Goal: Transaction & Acquisition: Purchase product/service

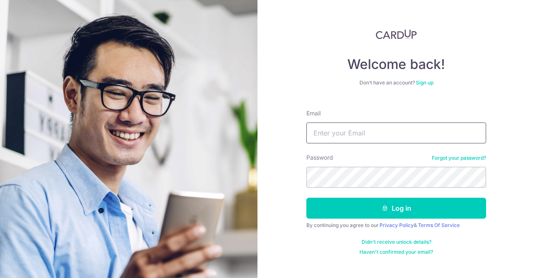
click at [399, 134] on input "Email" at bounding box center [397, 133] width 180 height 21
type input "yuhao.ow@gmail.com"
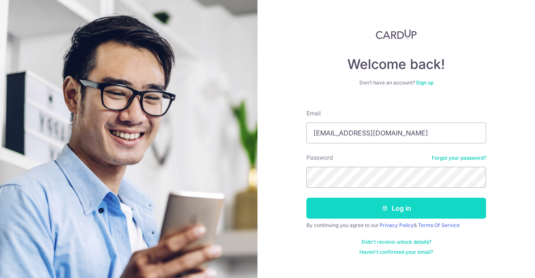
click at [386, 207] on icon "submit" at bounding box center [385, 208] width 7 height 7
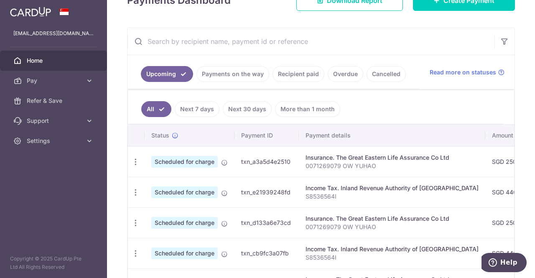
click at [247, 77] on link "Payments on the way" at bounding box center [233, 74] width 73 height 16
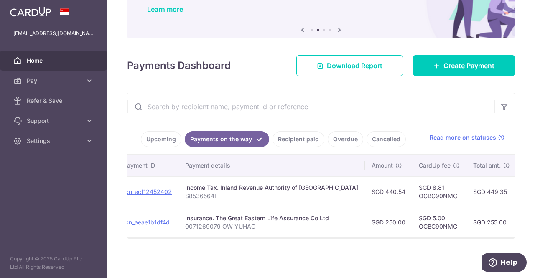
scroll to position [0, 149]
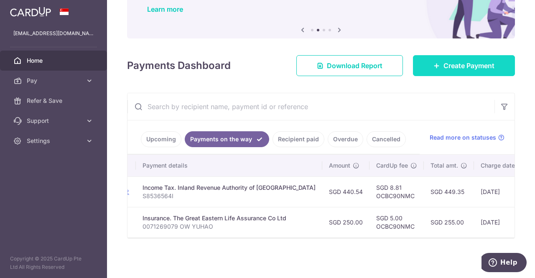
click at [480, 64] on span "Create Payment" at bounding box center [469, 66] width 51 height 10
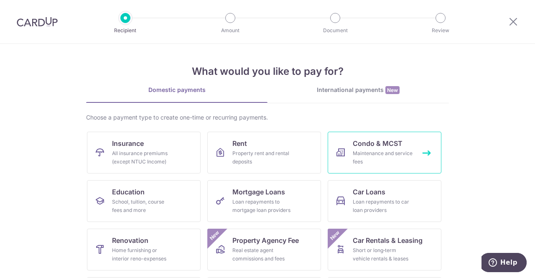
click at [407, 142] on link "Condo & MCST Maintenance and service fees" at bounding box center [385, 153] width 114 height 42
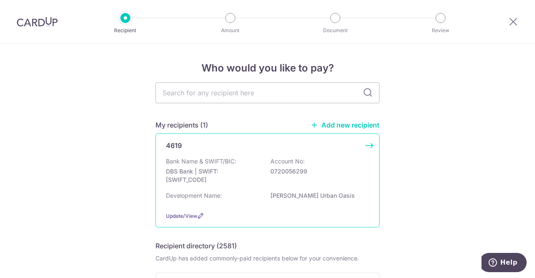
click at [298, 183] on div "Bank Name & SWIFT/BIC: DBS Bank | SWIFT: DBSSSGSGXXX Account No: 0720056299" at bounding box center [267, 172] width 203 height 31
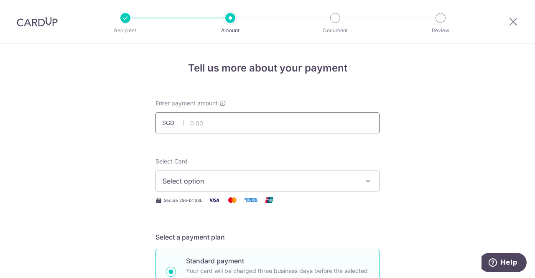
click at [269, 126] on input "text" at bounding box center [268, 123] width 224 height 21
type input "931.95"
click at [257, 179] on span "Select option" at bounding box center [260, 181] width 195 height 10
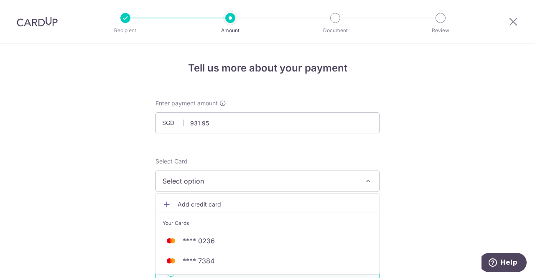
click at [234, 209] on link "Add credit card" at bounding box center [267, 204] width 223 height 15
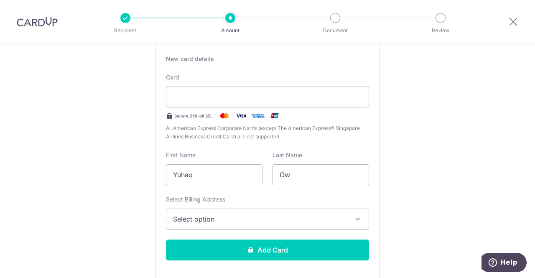
scroll to position [195, 0]
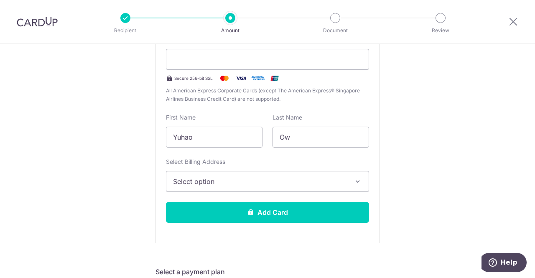
click at [333, 177] on span "Select option" at bounding box center [260, 182] width 174 height 10
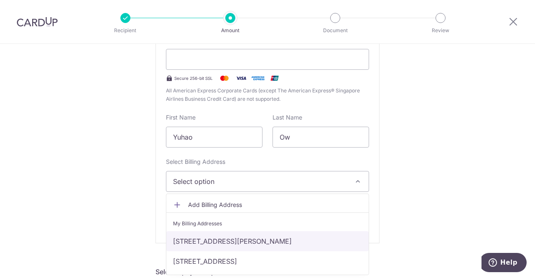
click at [262, 239] on link "[STREET_ADDRESS][PERSON_NAME]" at bounding box center [267, 241] width 202 height 20
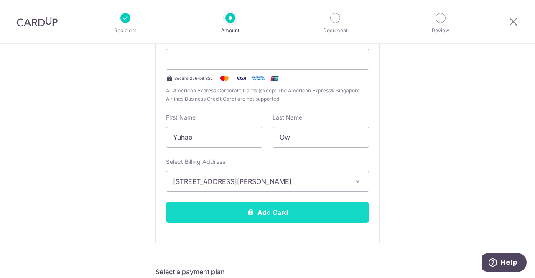
click at [277, 212] on button "Add Card" at bounding box center [267, 212] width 203 height 21
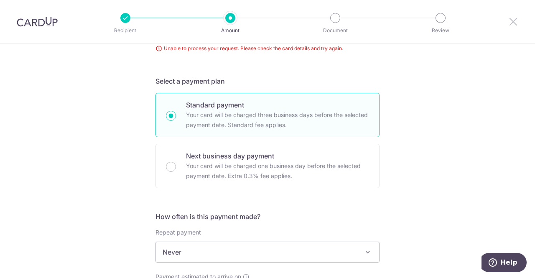
click at [514, 24] on icon at bounding box center [514, 21] width 10 height 10
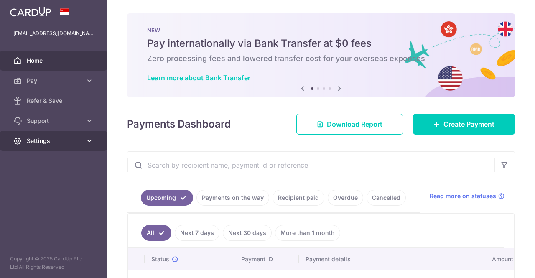
click at [59, 147] on link "Settings" at bounding box center [53, 141] width 107 height 20
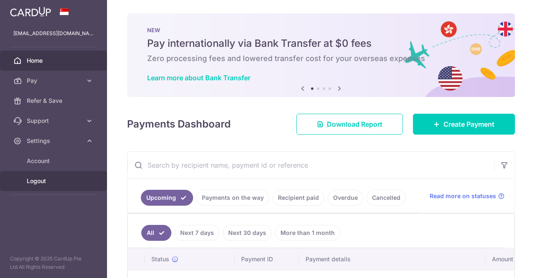
click at [57, 178] on span "Logout" at bounding box center [54, 181] width 55 height 8
